Goal: Check status

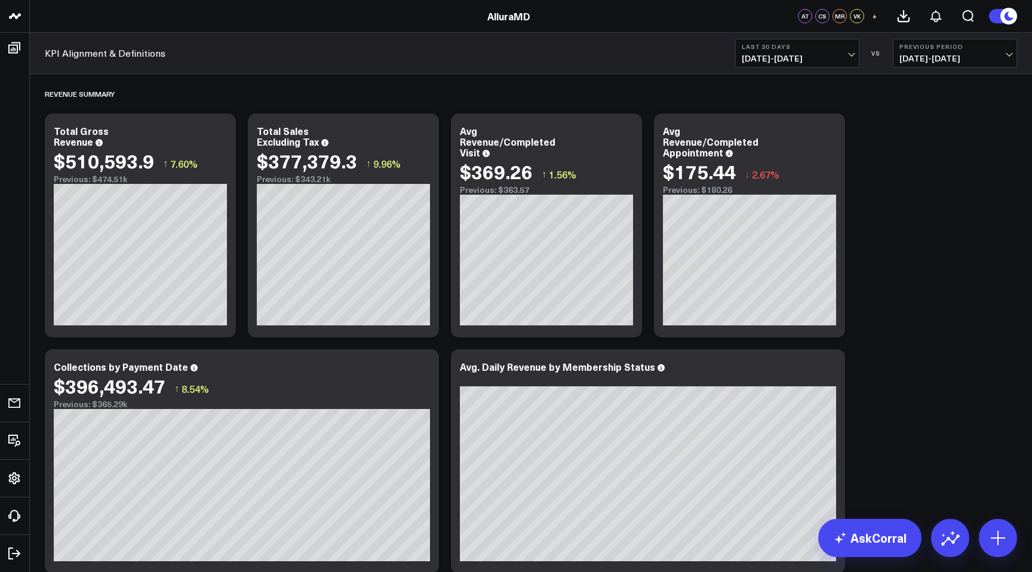
click at [847, 57] on span "[DATE] - [DATE]" at bounding box center [796, 59] width 111 height 10
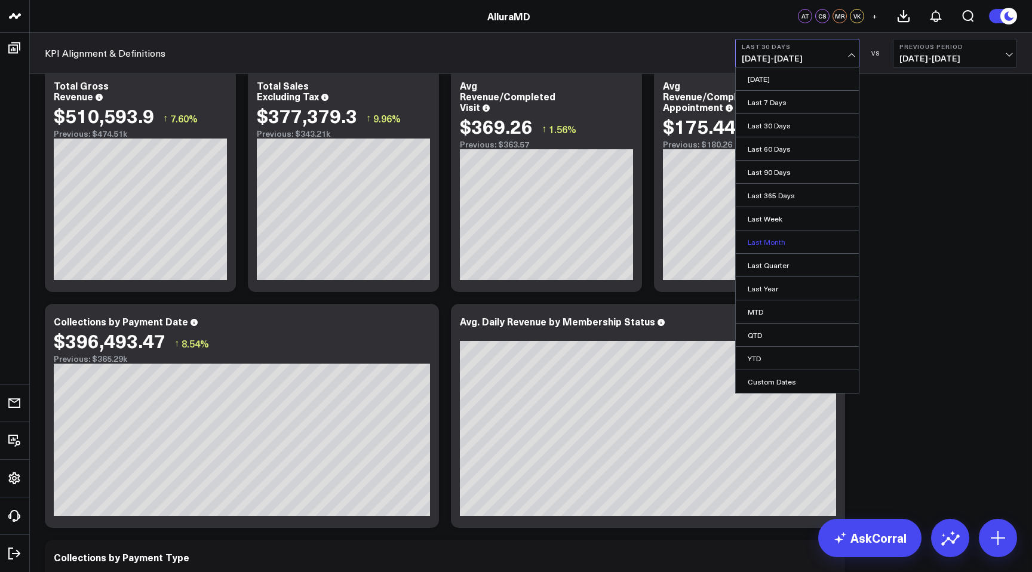
scroll to position [40, 0]
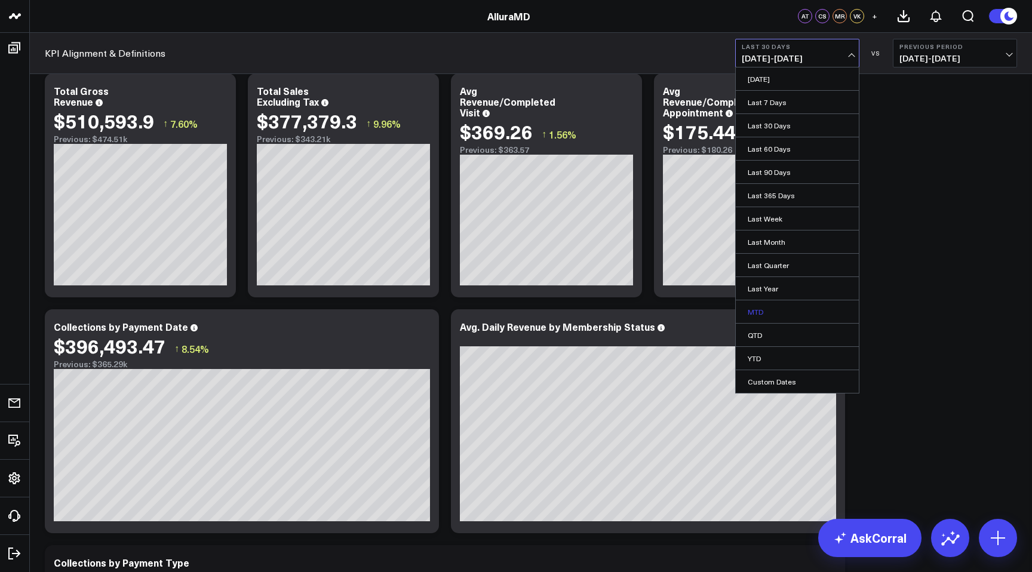
click at [790, 311] on link "MTD" at bounding box center [796, 311] width 123 height 23
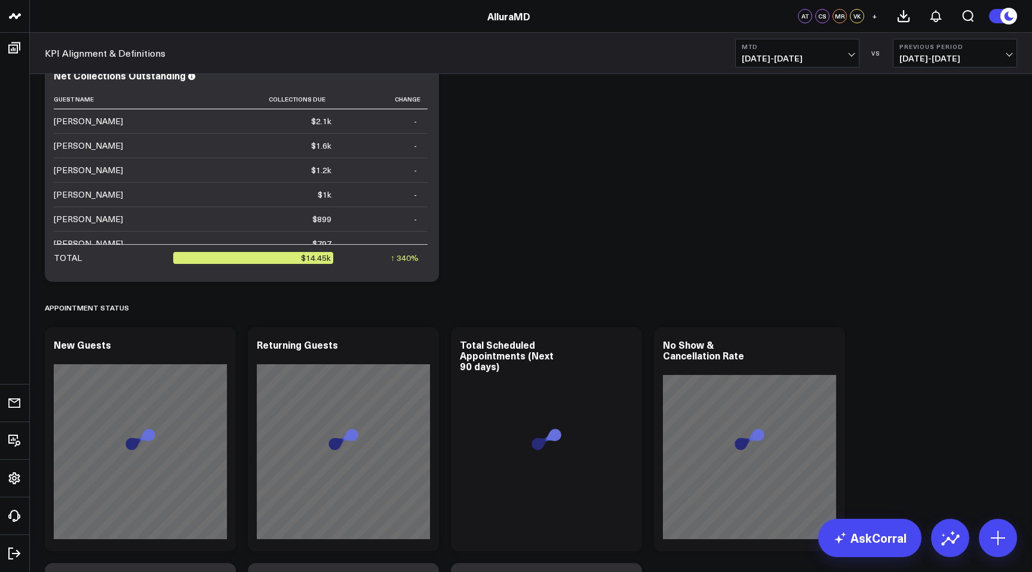
scroll to position [1236, 0]
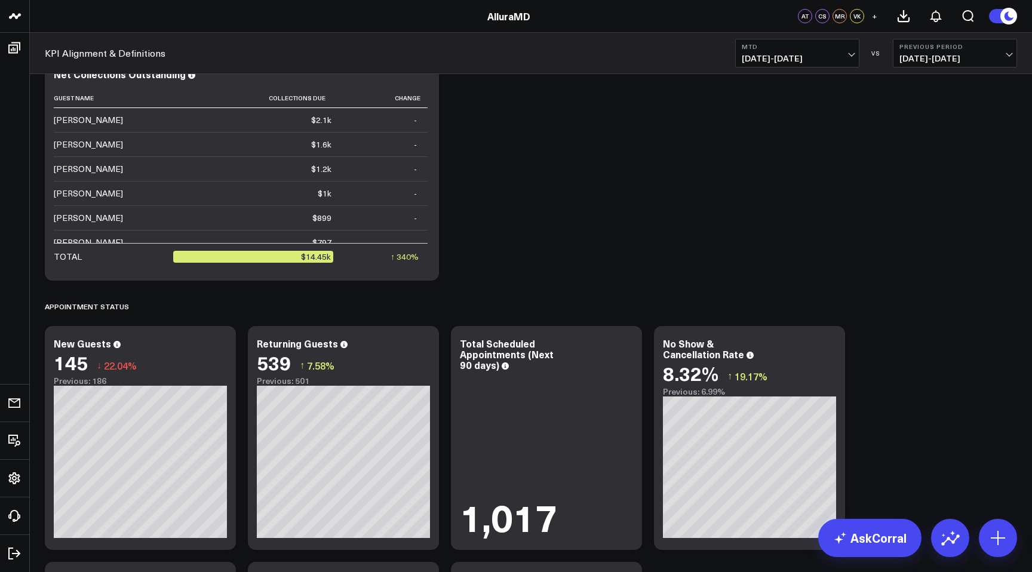
drag, startPoint x: 513, startPoint y: 211, endPoint x: 519, endPoint y: 220, distance: 10.8
click at [518, 218] on div "Revenue Summary Modify via AI Copy link to widget Ask support Remove Create lin…" at bounding box center [531, 421] width 984 height 3166
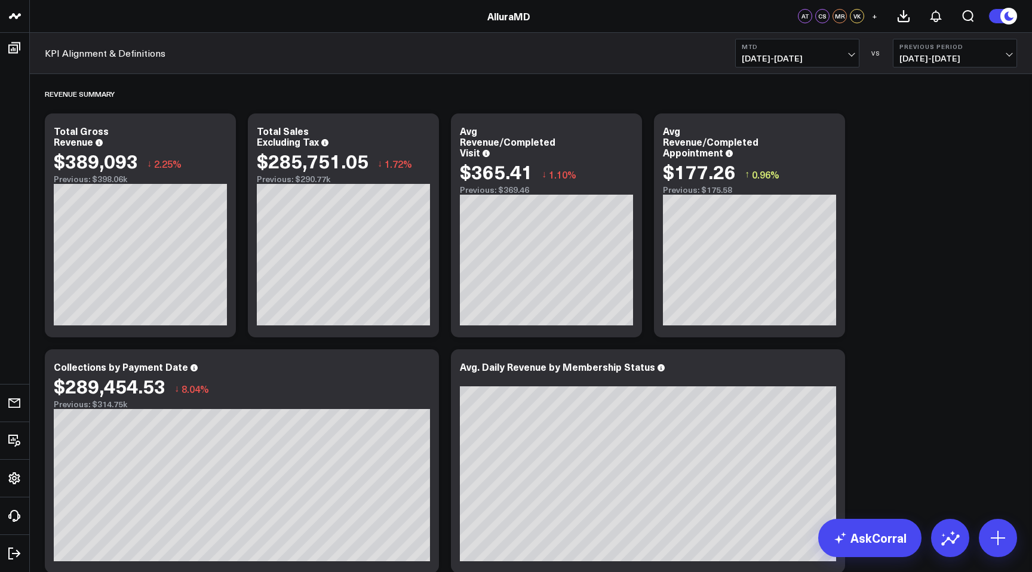
scroll to position [0, 0]
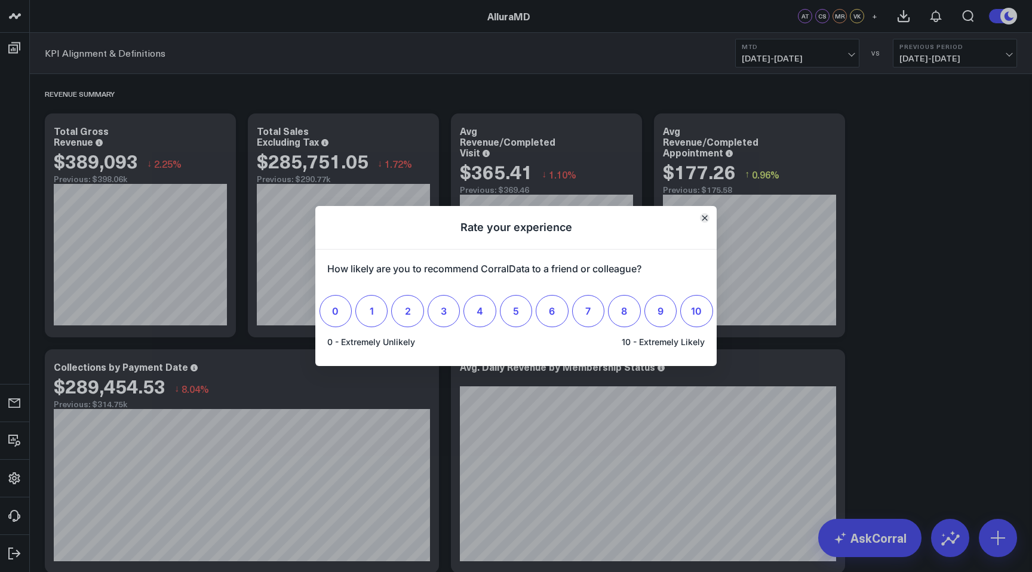
click at [702, 220] on icon "Close" at bounding box center [704, 218] width 5 height 5
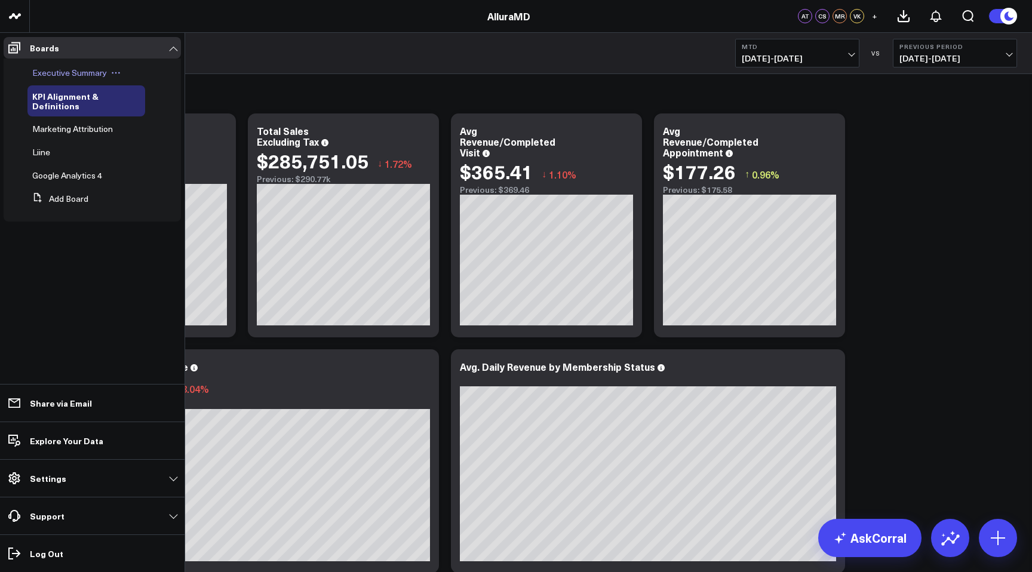
click at [79, 76] on span "Executive Summary" at bounding box center [69, 72] width 75 height 11
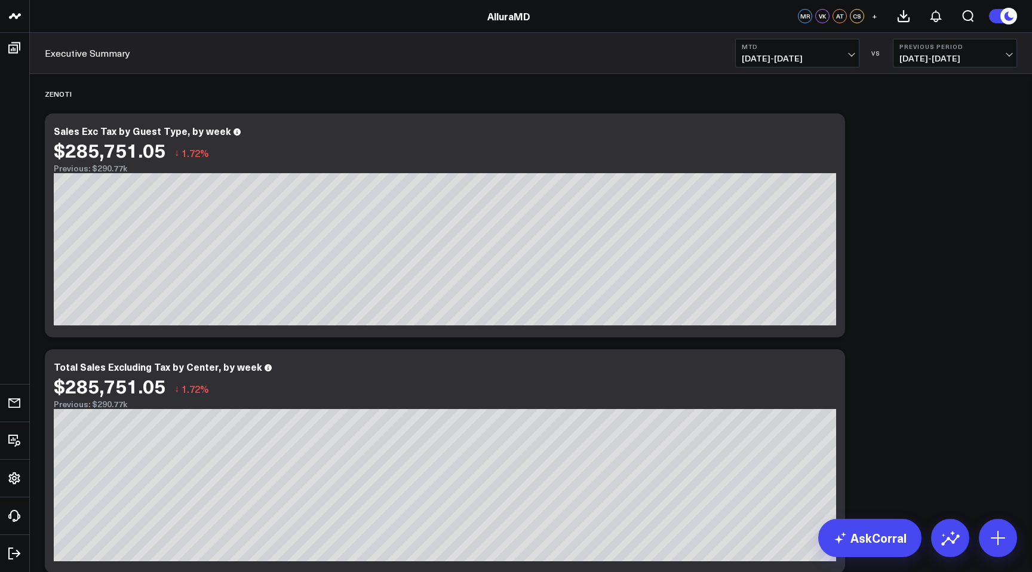
click at [993, 60] on span "[DATE] - [DATE]" at bounding box center [954, 59] width 111 height 10
click at [977, 91] on link "MoM" at bounding box center [954, 102] width 123 height 23
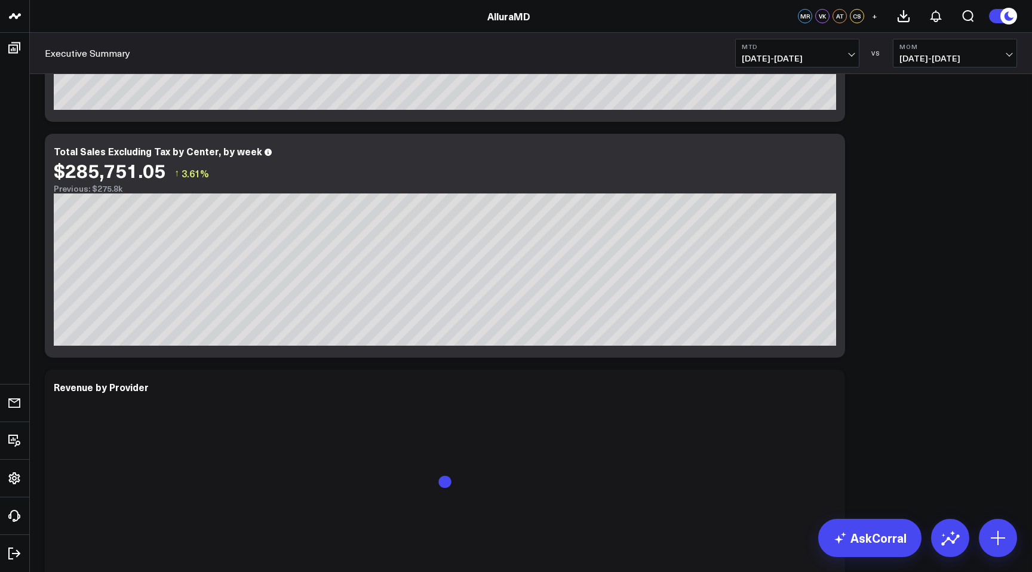
scroll to position [245, 0]
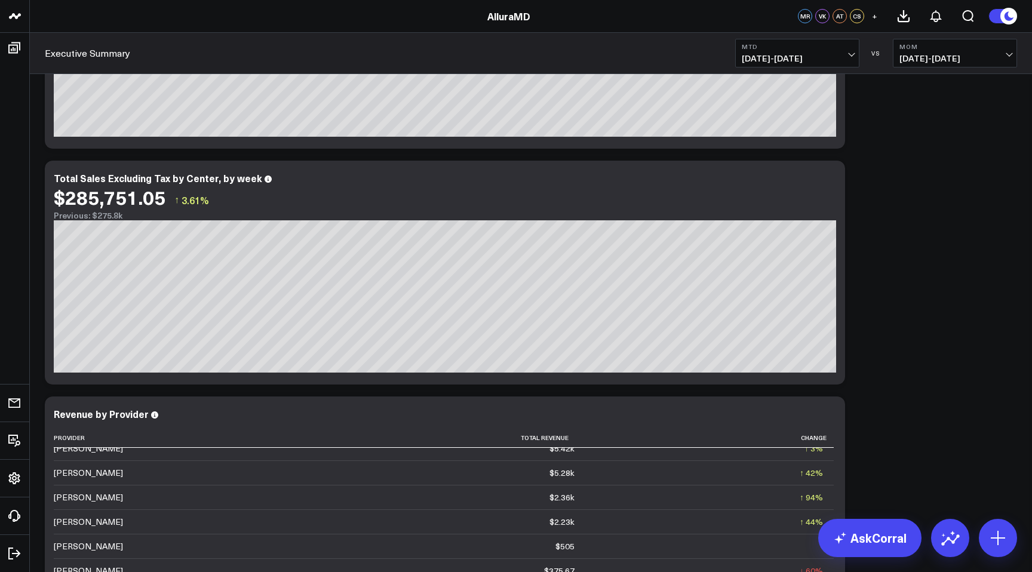
scroll to position [0, 0]
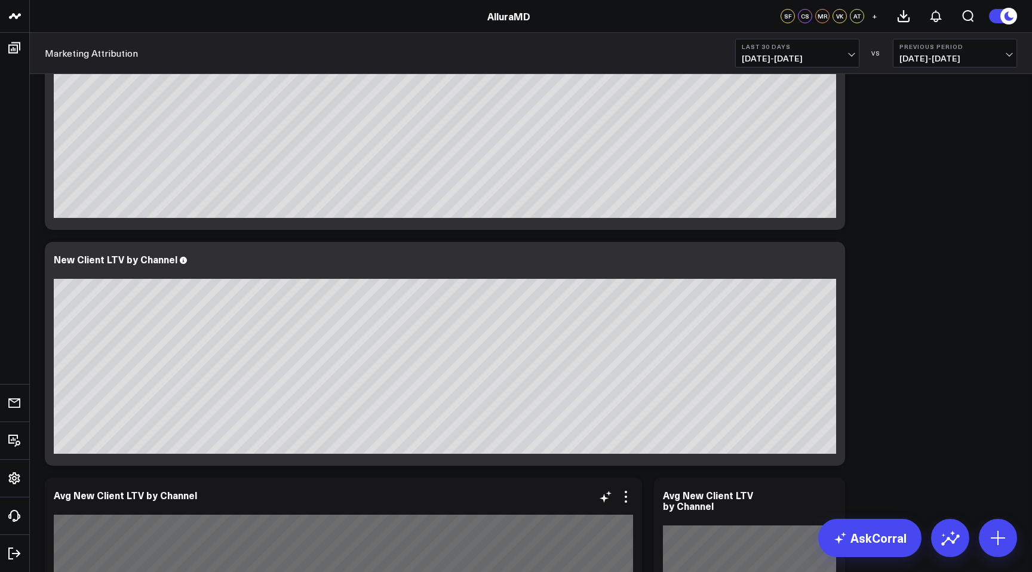
scroll to position [48, 0]
